Goal: Transaction & Acquisition: Purchase product/service

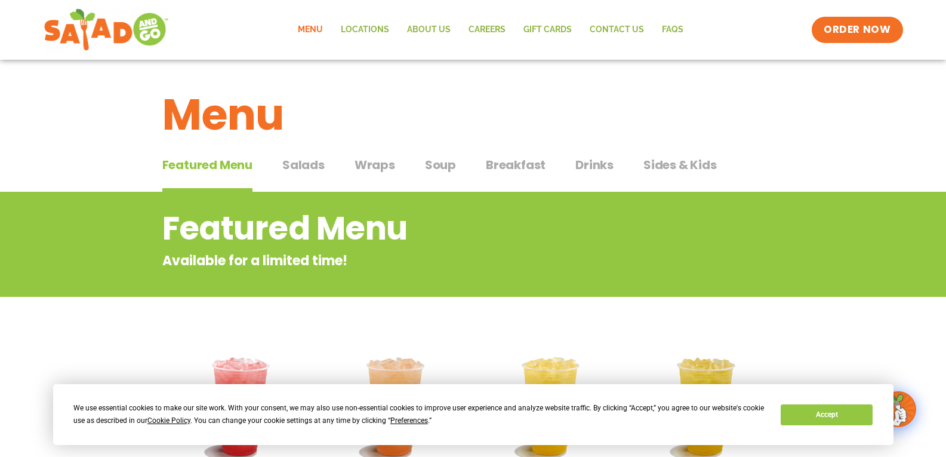
click at [303, 163] on span "Salads" at bounding box center [303, 165] width 42 height 18
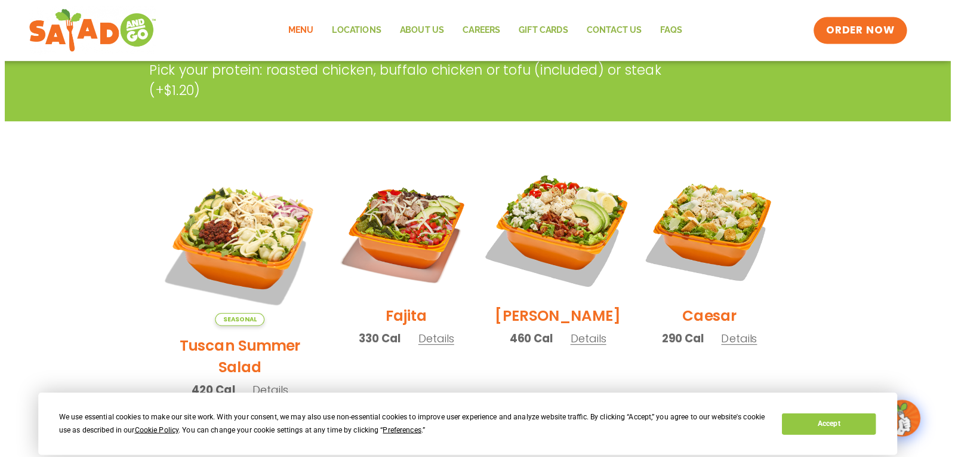
scroll to position [230, 0]
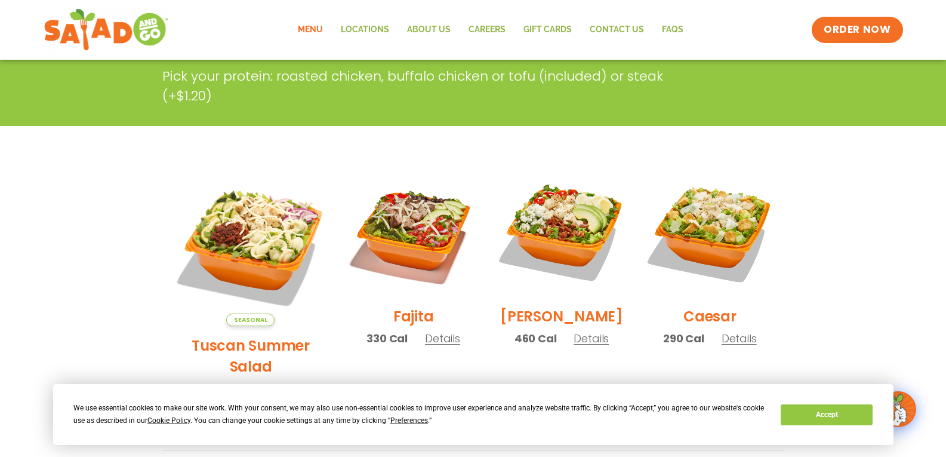
click at [427, 346] on span "Details" at bounding box center [442, 338] width 35 height 15
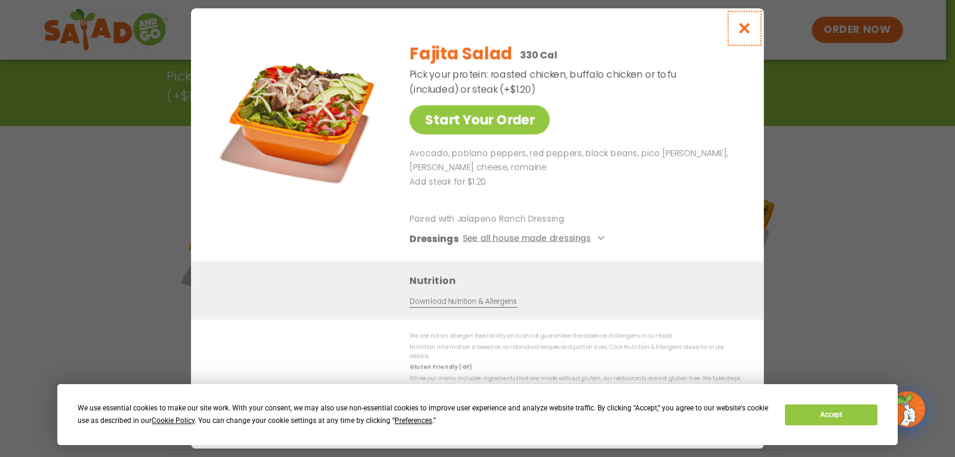
click at [748, 35] on icon "Close modal" at bounding box center [744, 28] width 15 height 13
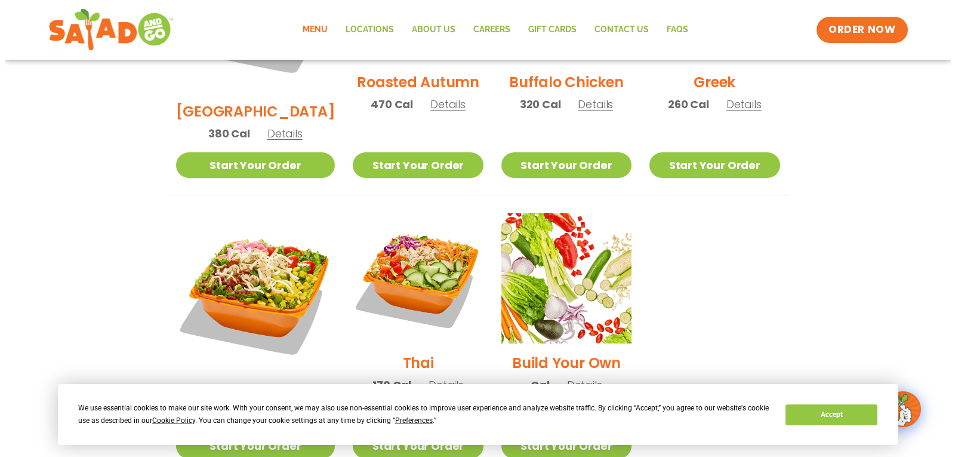
scroll to position [768, 0]
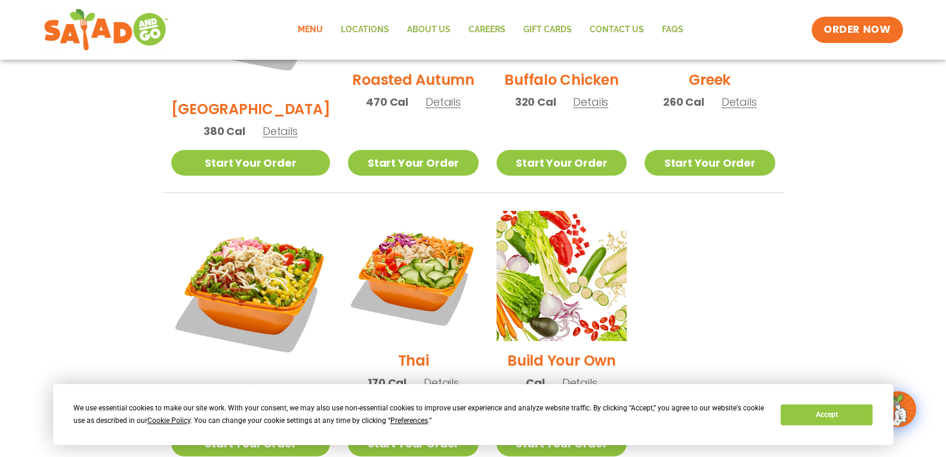
click at [424, 375] on span "Details" at bounding box center [441, 382] width 35 height 15
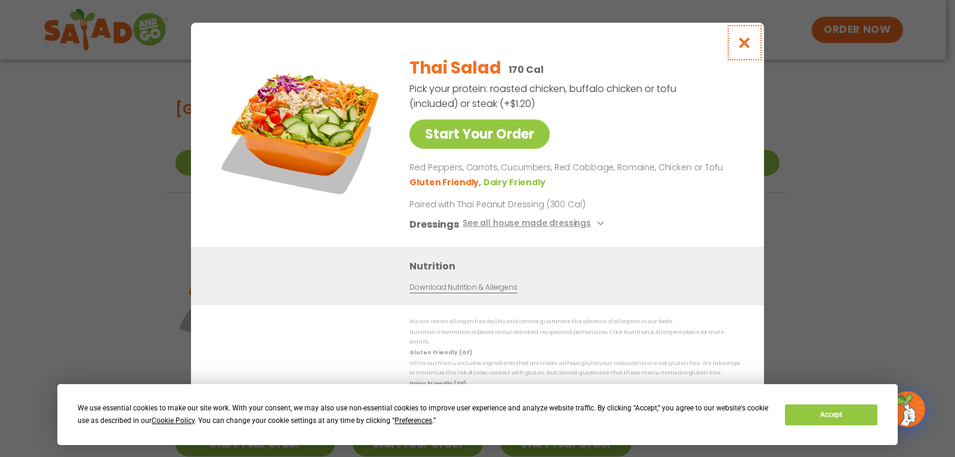
click at [744, 45] on icon "Close modal" at bounding box center [744, 42] width 15 height 13
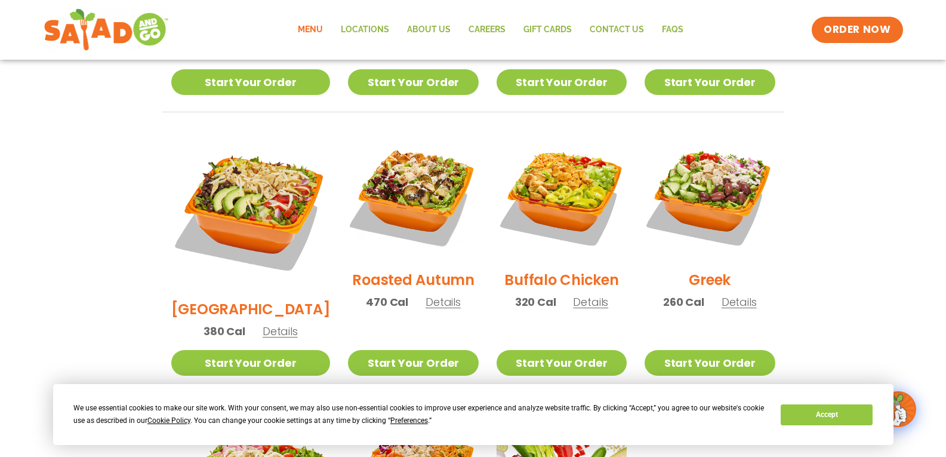
scroll to position [582, 0]
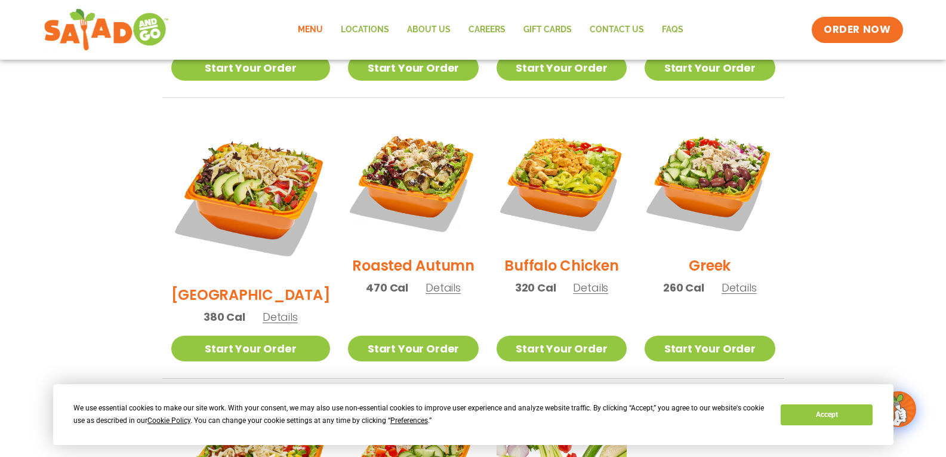
click at [270, 309] on span "Details" at bounding box center [280, 316] width 35 height 15
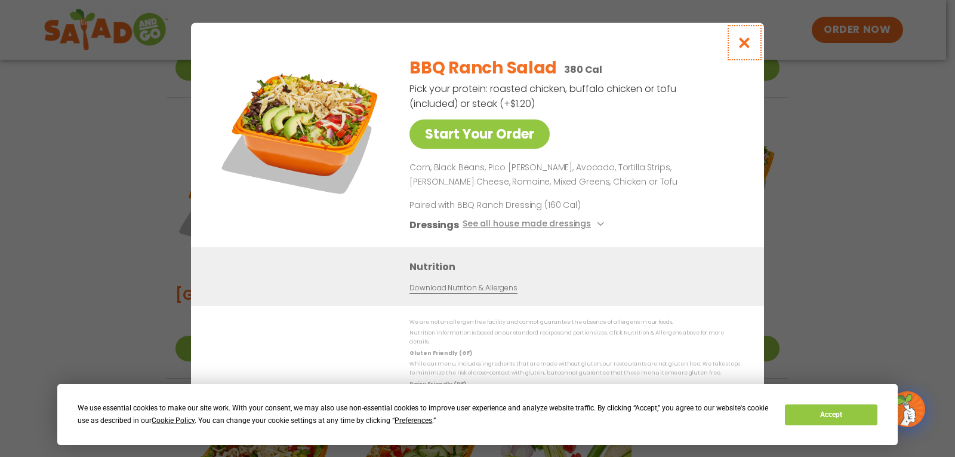
click at [744, 45] on icon "Close modal" at bounding box center [744, 42] width 15 height 13
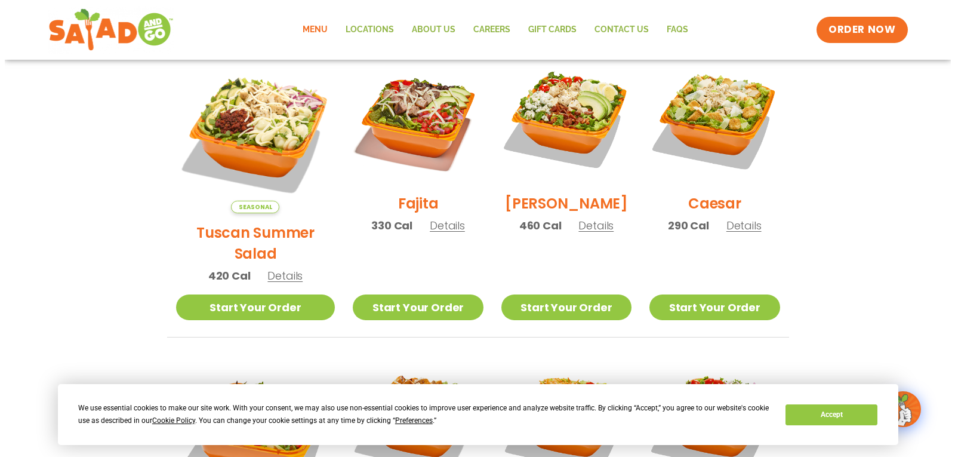
scroll to position [344, 0]
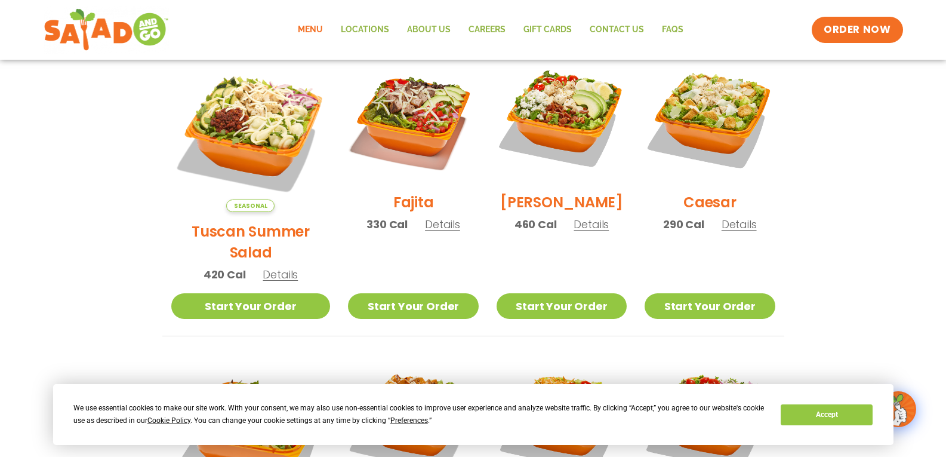
click at [578, 232] on span "Details" at bounding box center [591, 224] width 35 height 15
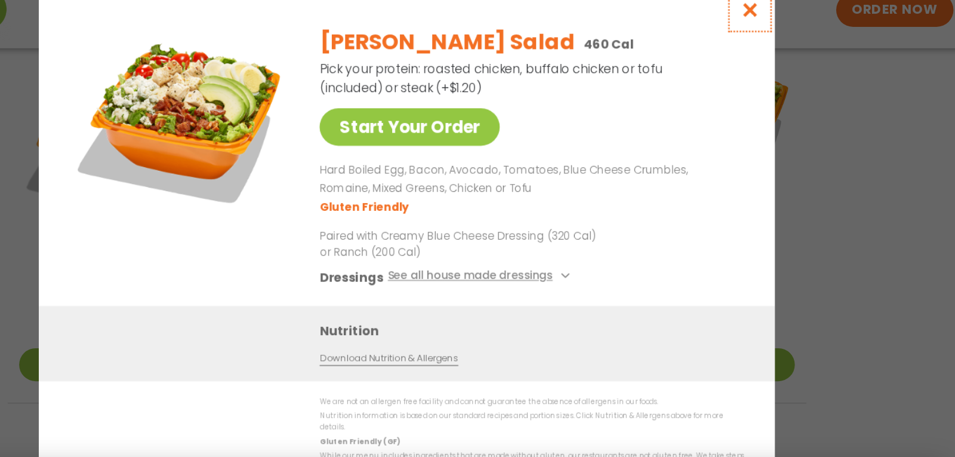
click at [747, 30] on icon "Close modal" at bounding box center [744, 29] width 15 height 13
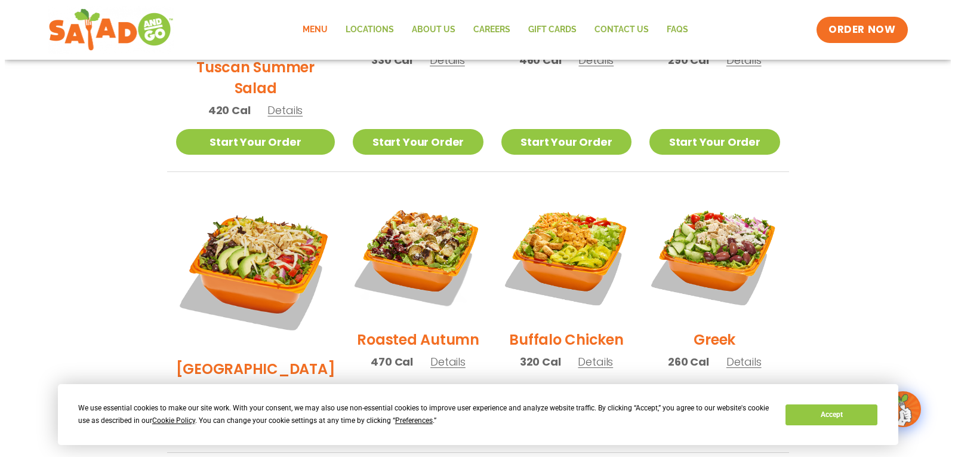
scroll to position [508, 0]
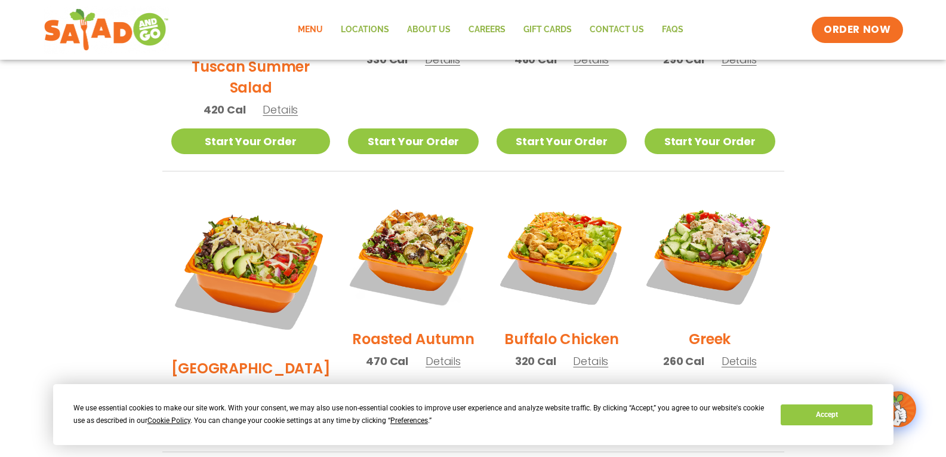
click at [270, 383] on span "Details" at bounding box center [280, 390] width 35 height 15
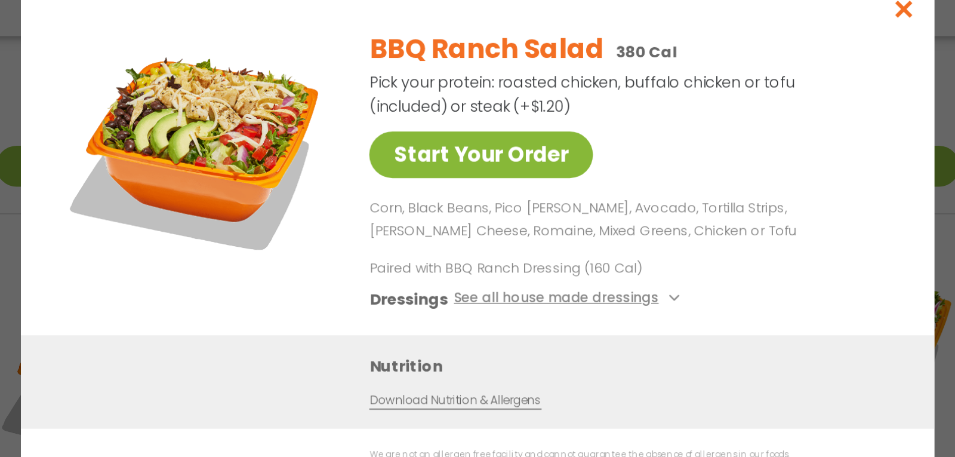
click at [496, 132] on link "Start Your Order" at bounding box center [479, 133] width 140 height 29
